Goal: Task Accomplishment & Management: Manage account settings

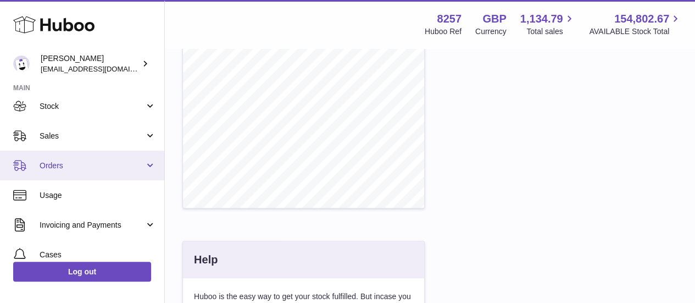
scroll to position [68, 0]
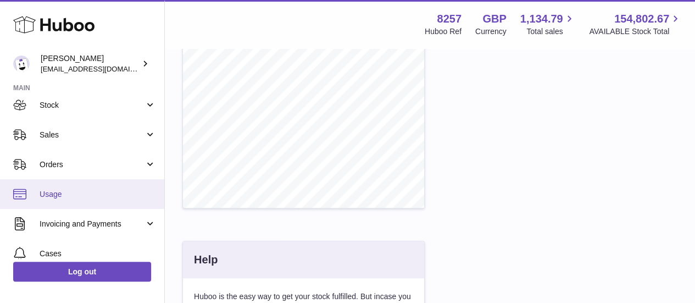
click at [73, 197] on span "Usage" at bounding box center [98, 194] width 116 height 10
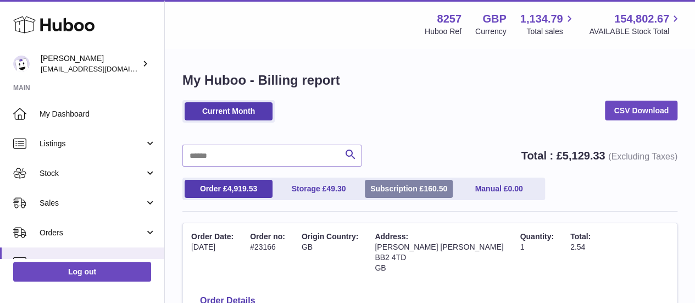
click at [399, 186] on link "Subscription £ 160.50" at bounding box center [409, 189] width 88 height 18
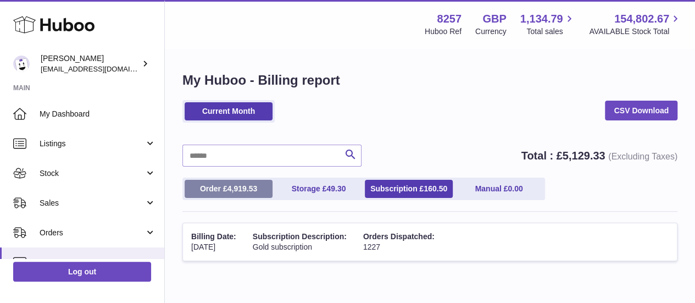
click at [235, 186] on span "4,919.53" at bounding box center [242, 188] width 30 height 9
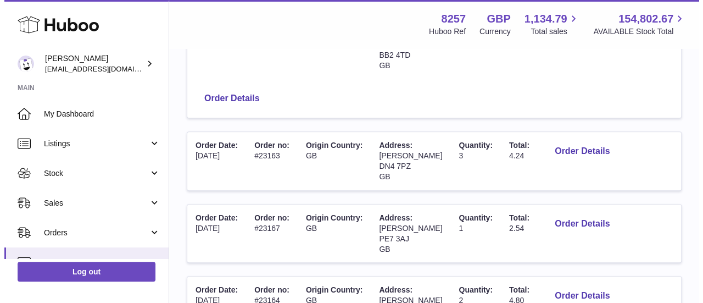
scroll to position [203, 0]
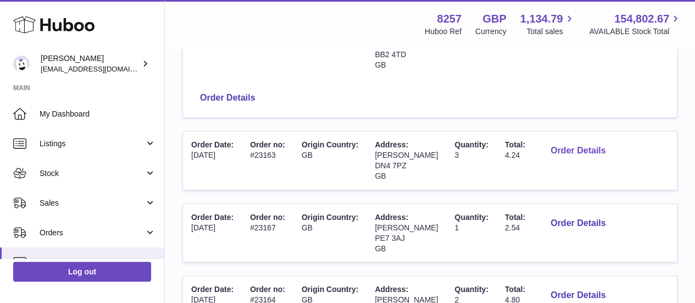
click at [586, 152] on button "Order Details" at bounding box center [578, 151] width 73 height 23
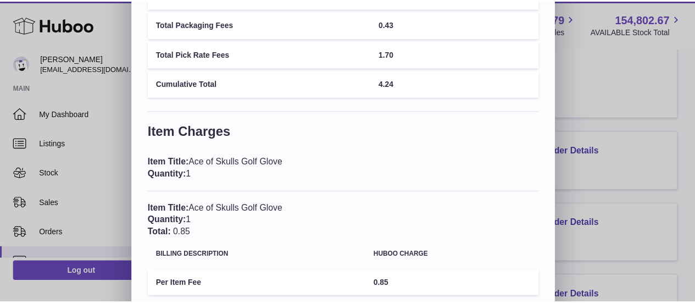
scroll to position [149, 0]
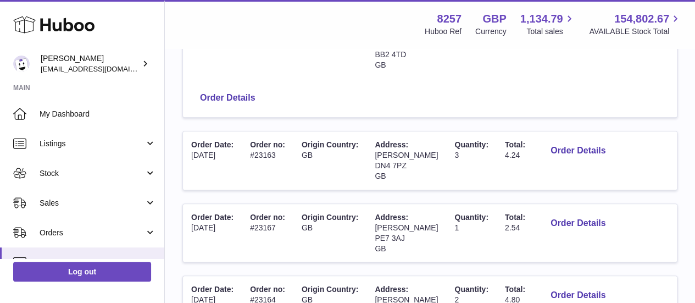
click at [607, 105] on div at bounding box center [347, 151] width 695 height 303
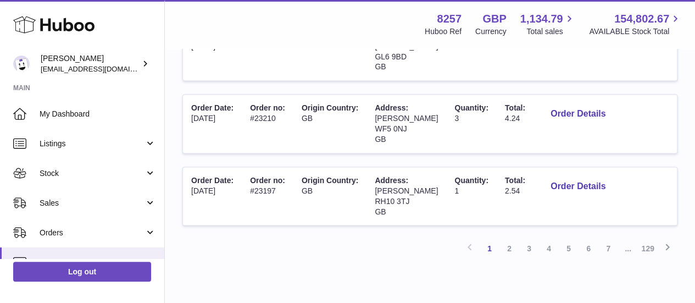
scroll to position [792, 0]
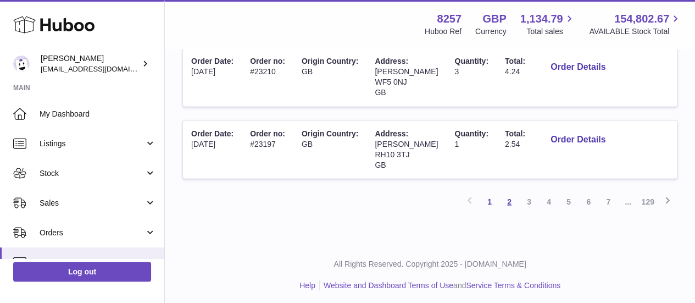
click at [504, 198] on link "2" at bounding box center [509, 202] width 20 height 20
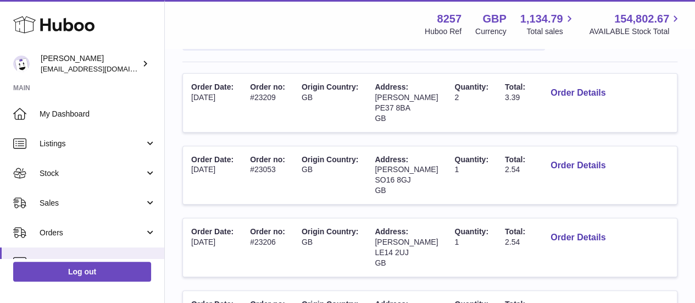
scroll to position [150, 0]
click at [598, 161] on button "Order Details" at bounding box center [578, 165] width 73 height 23
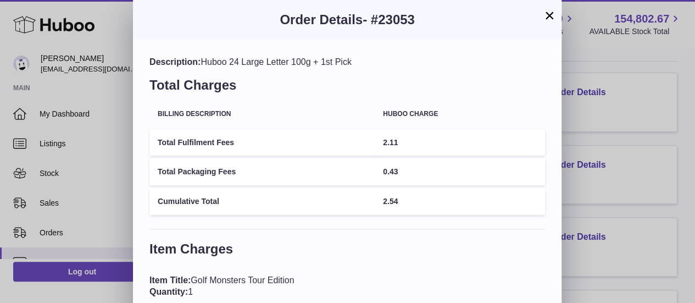
click at [602, 143] on div "× Order Details - #23053 Description: Huboo 24 Large Letter 100g + 1st Pick Tot…" at bounding box center [347, 179] width 695 height 359
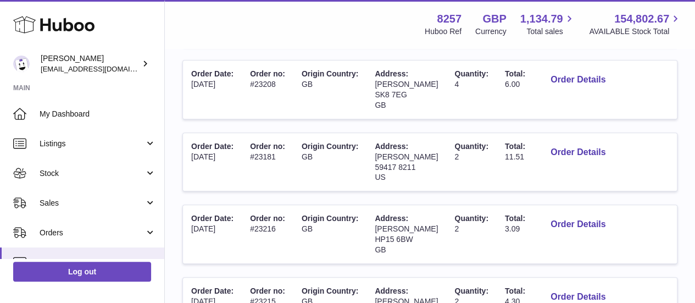
scroll to position [452, 0]
